Goal: Check status: Check status

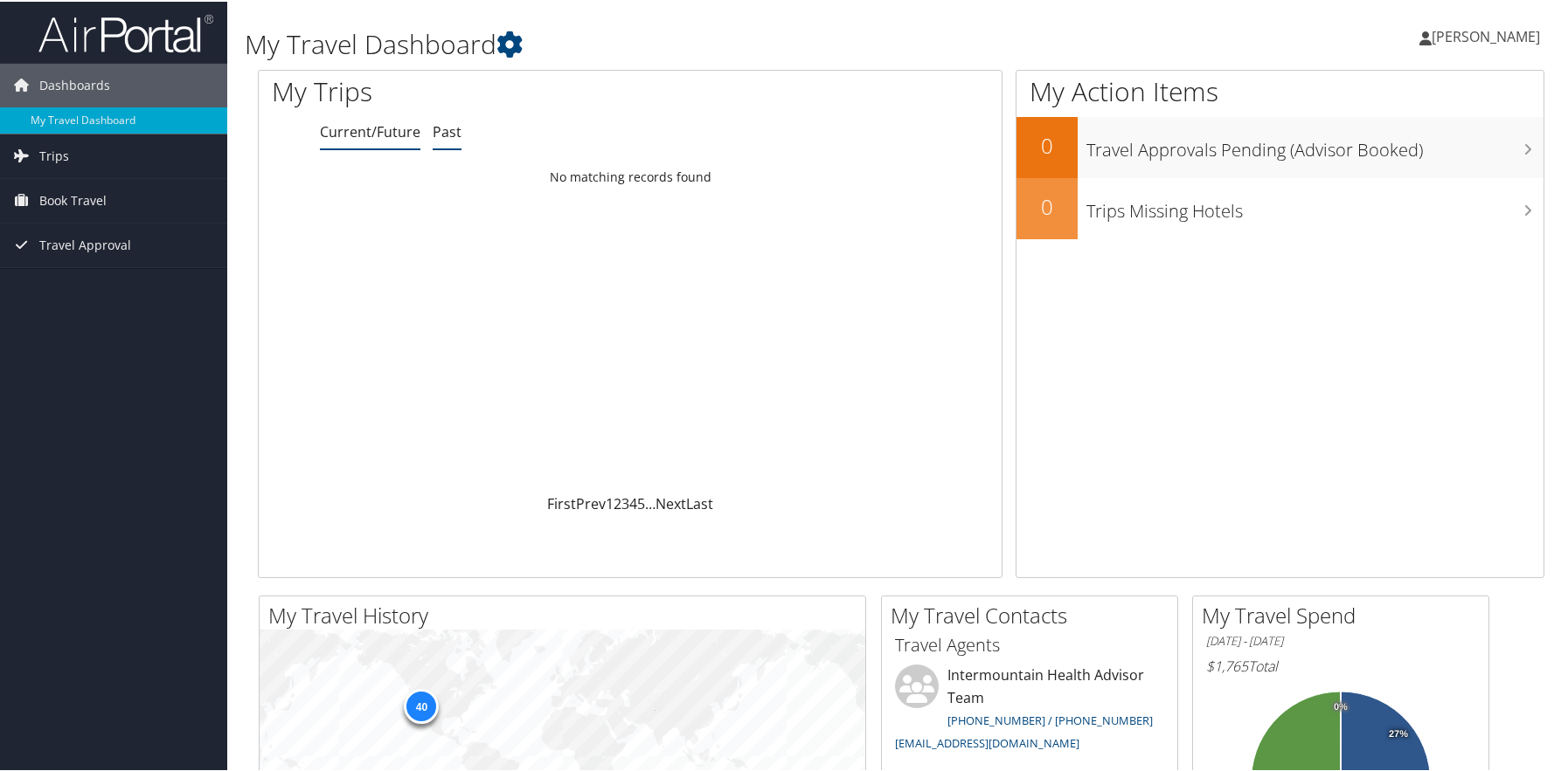
click at [450, 129] on link "Past" at bounding box center [447, 130] width 29 height 19
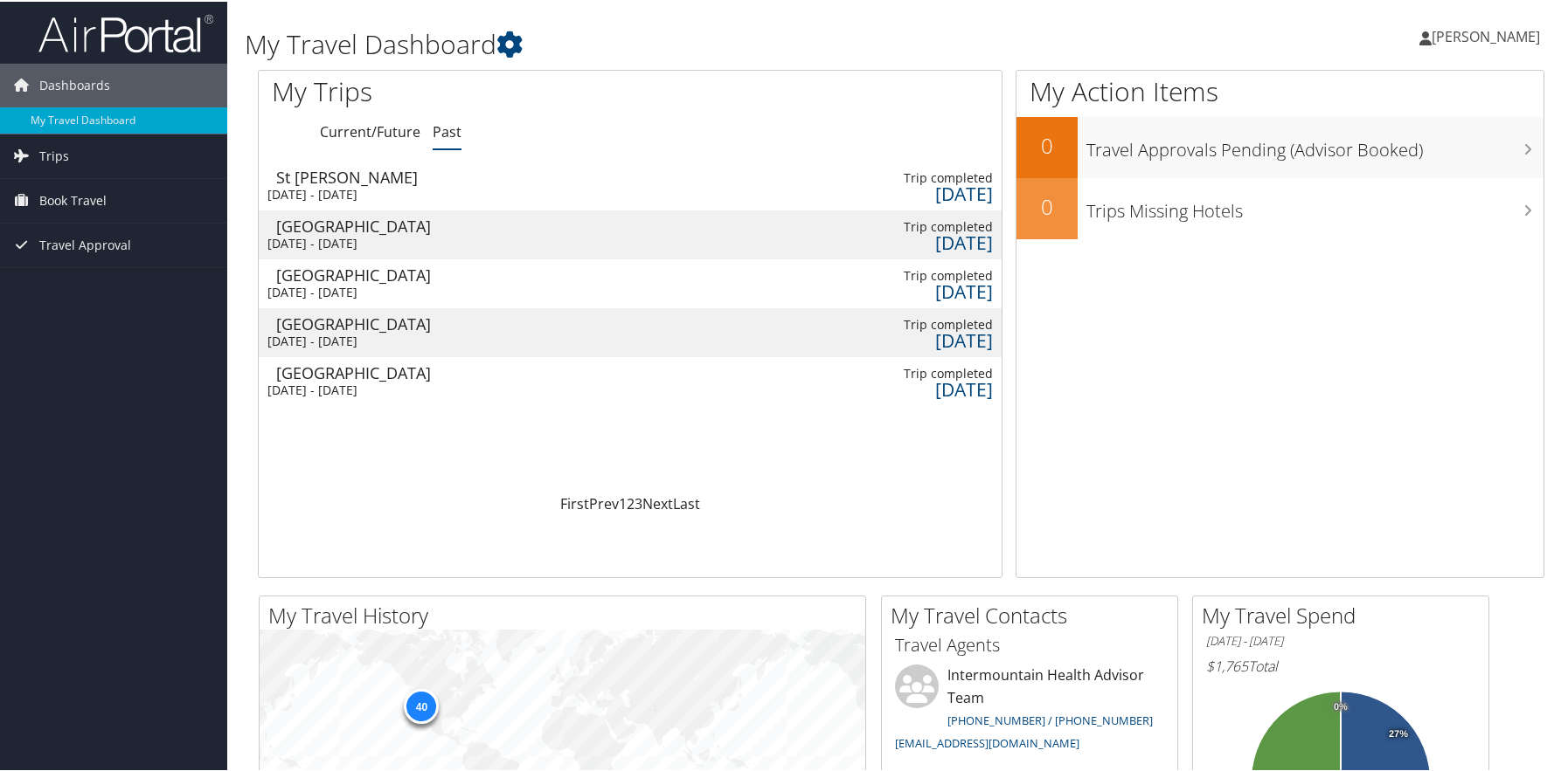
click at [384, 185] on div "[DATE] - [DATE]" at bounding box center [359, 193] width 184 height 16
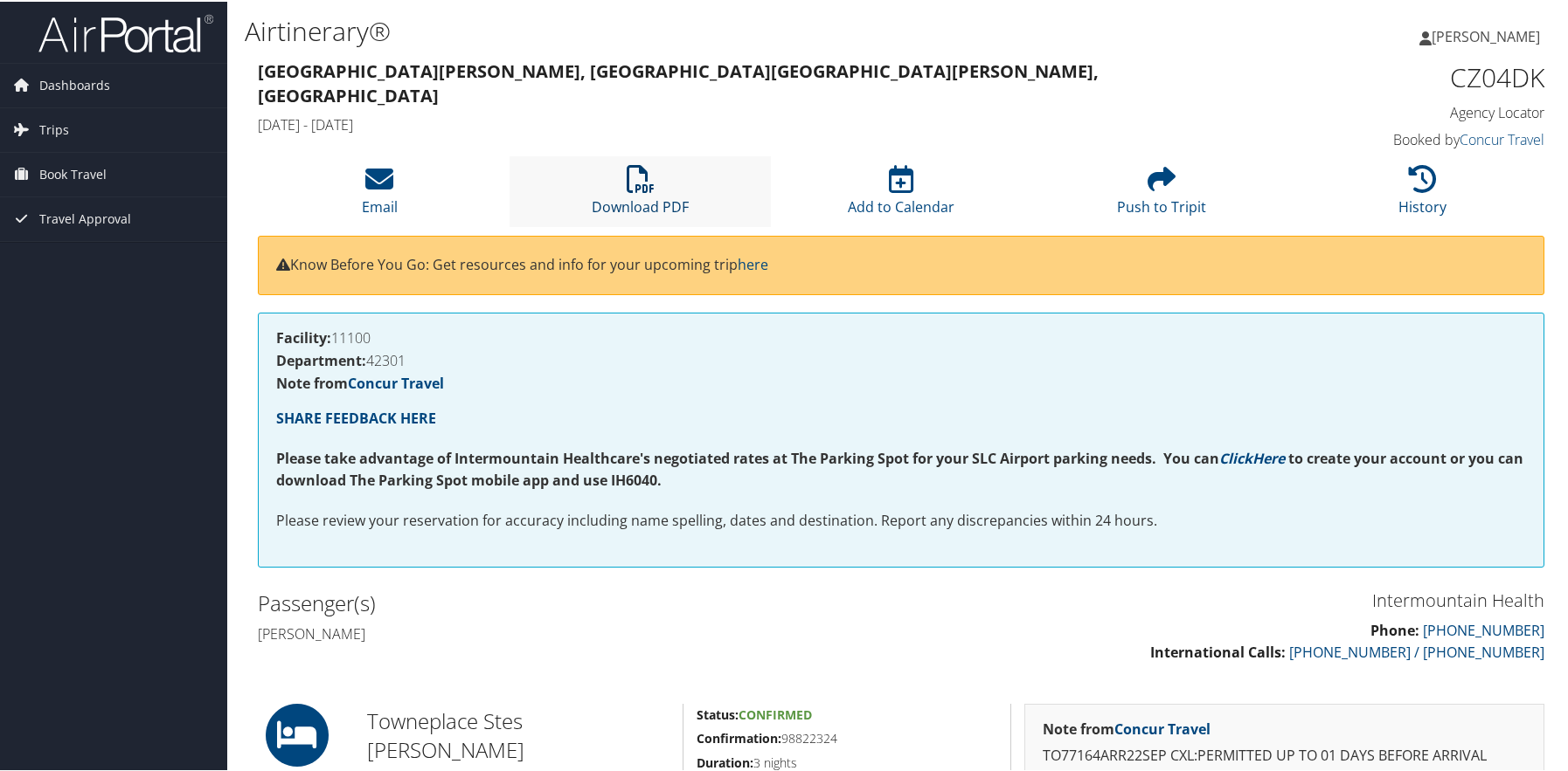
click at [646, 170] on icon at bounding box center [641, 177] width 28 height 28
